Goal: Find specific page/section: Find specific page/section

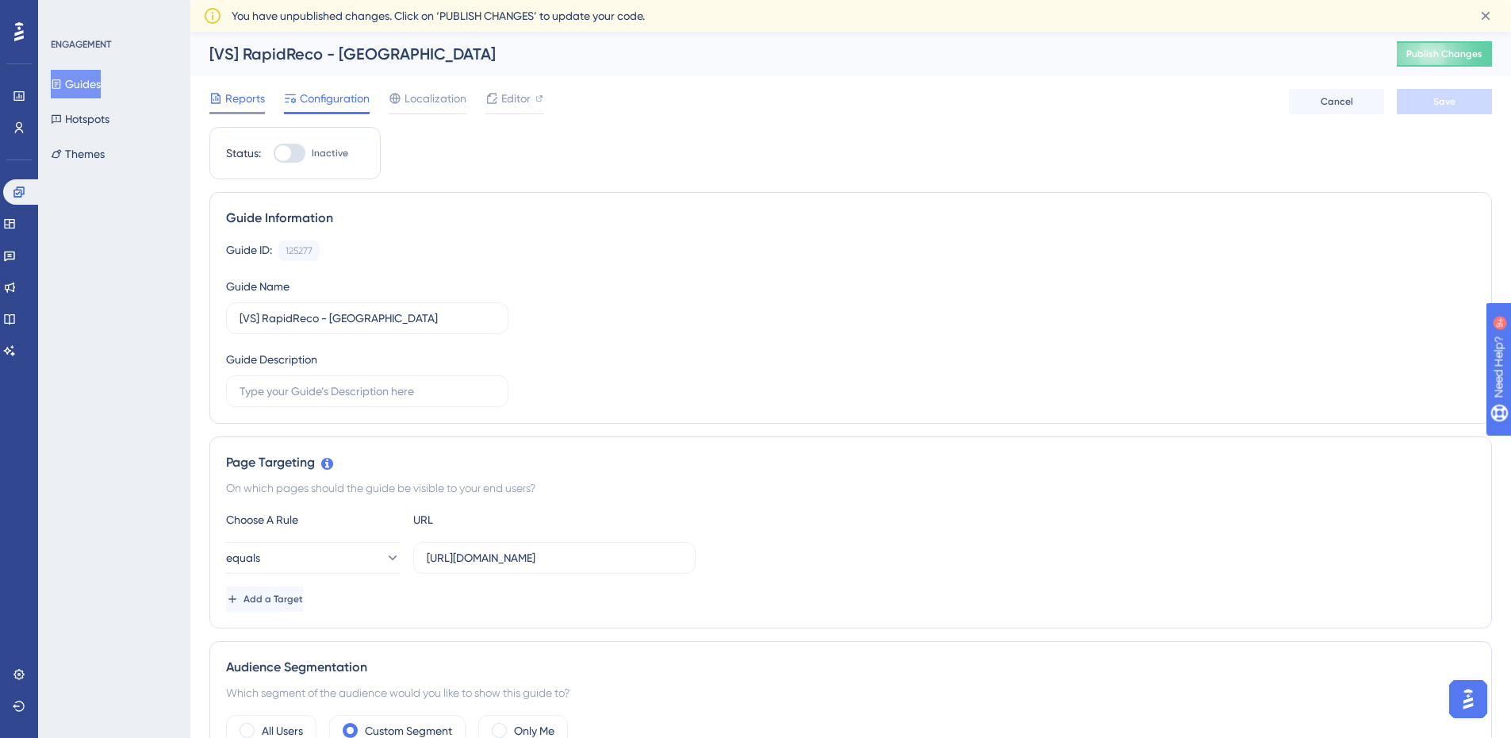
click at [232, 95] on span "Reports" at bounding box center [245, 98] width 40 height 19
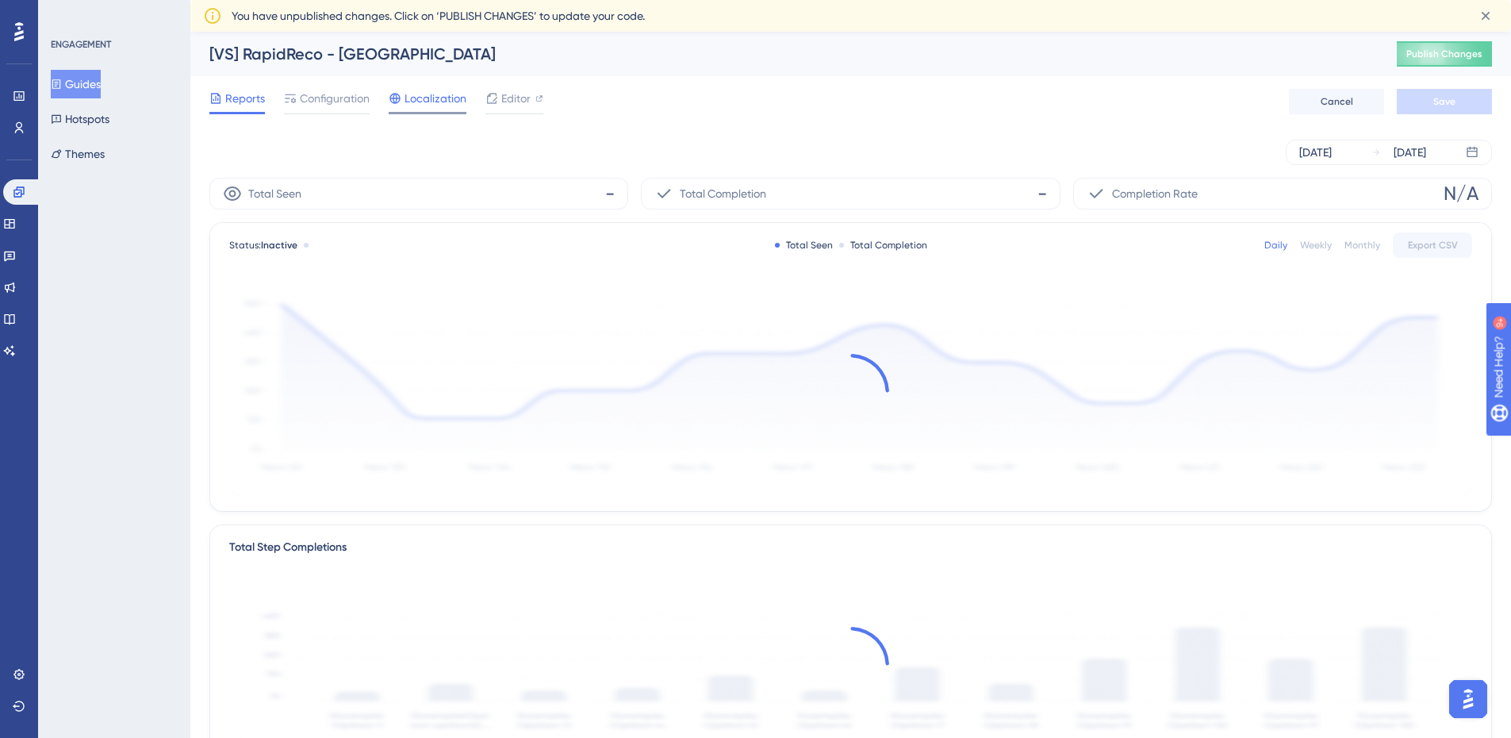
click at [400, 107] on div at bounding box center [395, 98] width 13 height 19
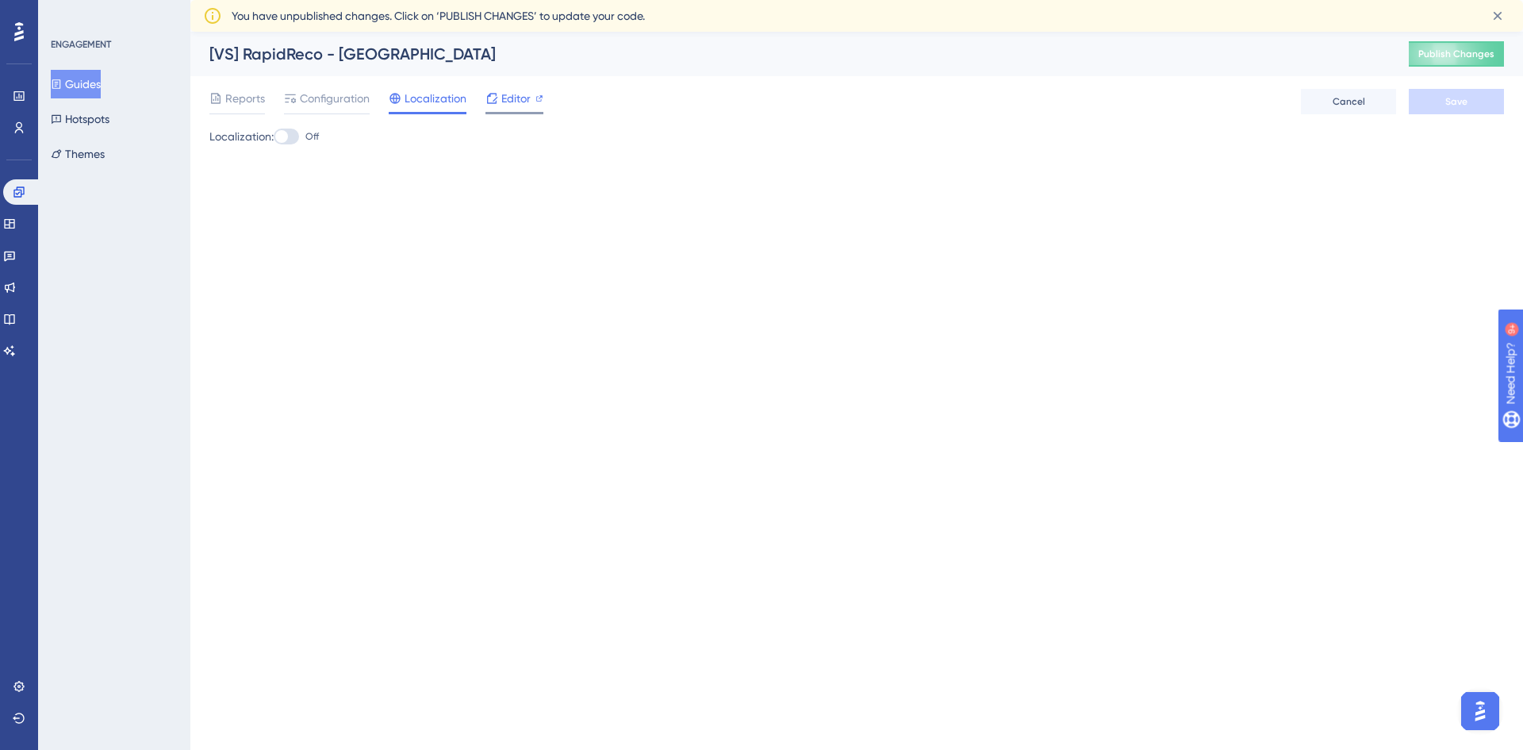
click at [522, 99] on span "Editor" at bounding box center [515, 98] width 29 height 19
